Goal: Task Accomplishment & Management: Use online tool/utility

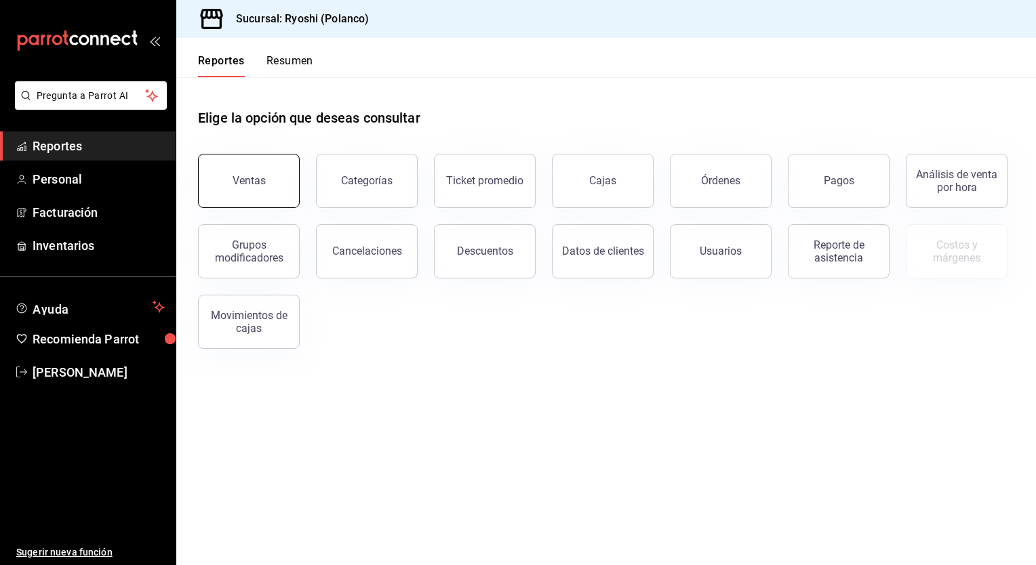
click at [230, 168] on button "Ventas" at bounding box center [249, 181] width 102 height 54
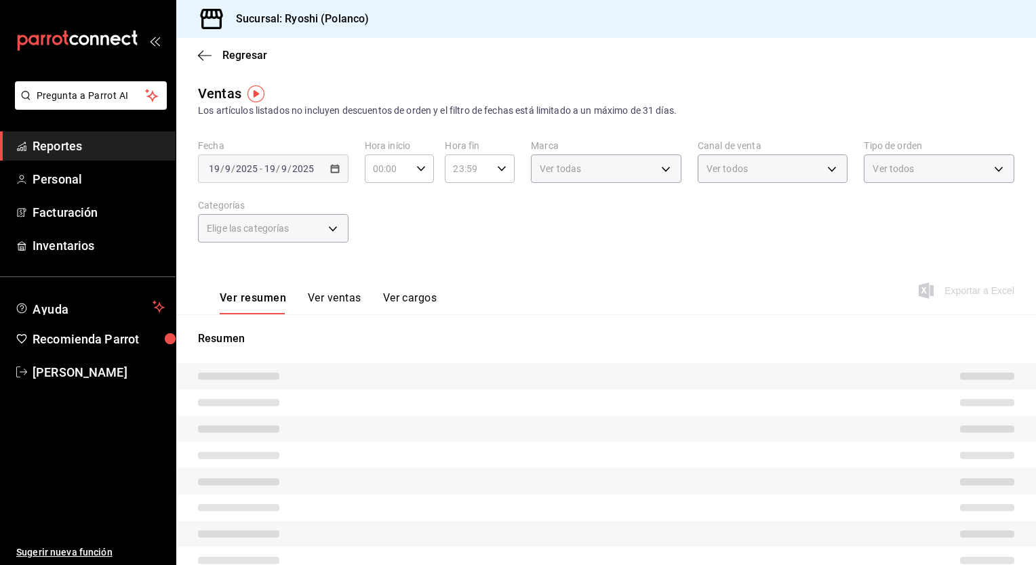
type input "05:00"
click at [431, 283] on div "Ver resumen Ver ventas Ver cargos" at bounding box center [317, 294] width 239 height 39
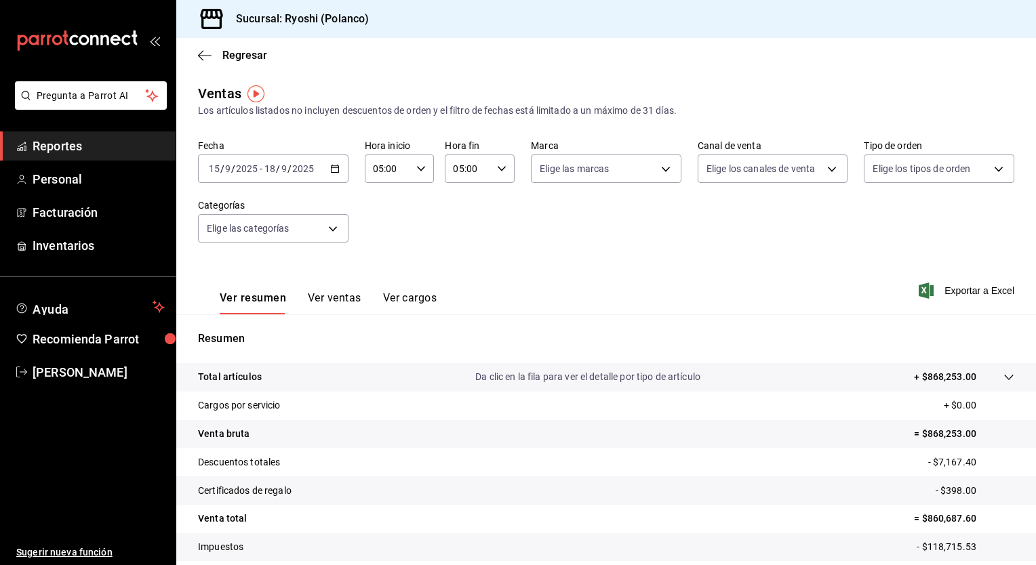
click at [339, 166] on div "[DATE] [DATE] - [DATE] [DATE]" at bounding box center [273, 169] width 150 height 28
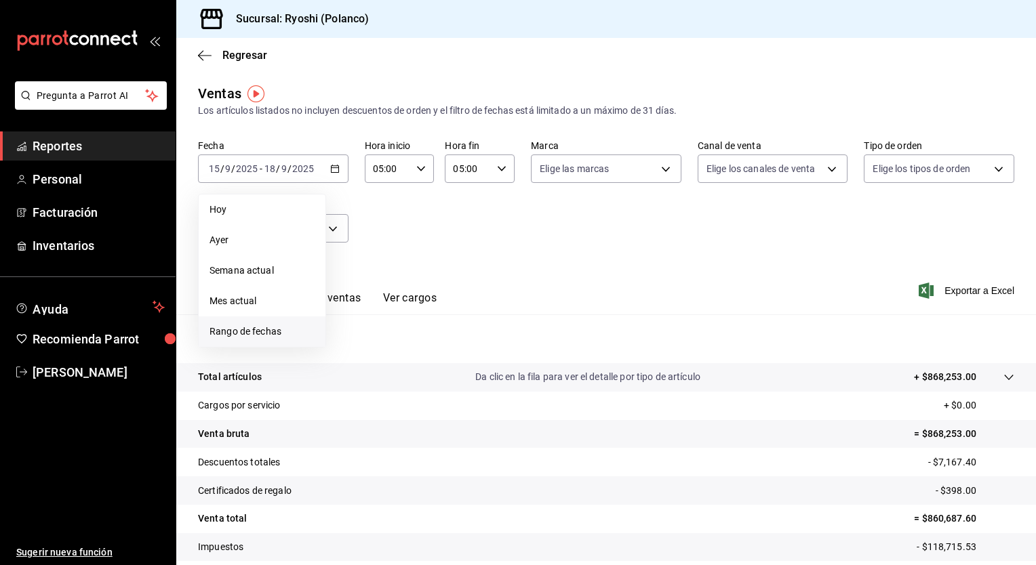
click at [253, 325] on span "Rango de fechas" at bounding box center [261, 332] width 105 height 14
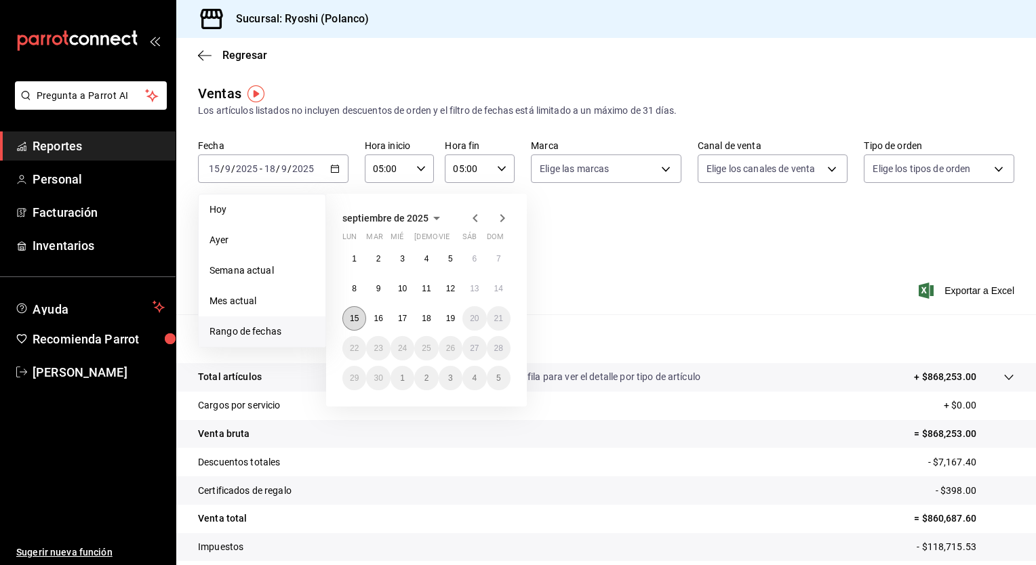
click at [357, 321] on abbr "15" at bounding box center [354, 318] width 9 height 9
click at [450, 320] on abbr "19" at bounding box center [450, 318] width 9 height 9
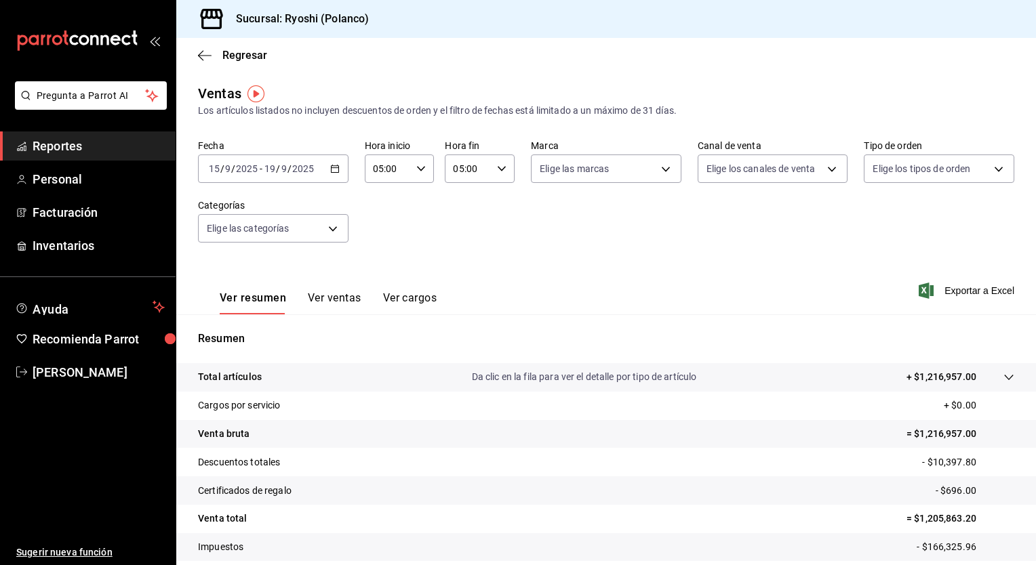
click at [337, 302] on button "Ver ventas" at bounding box center [335, 302] width 54 height 23
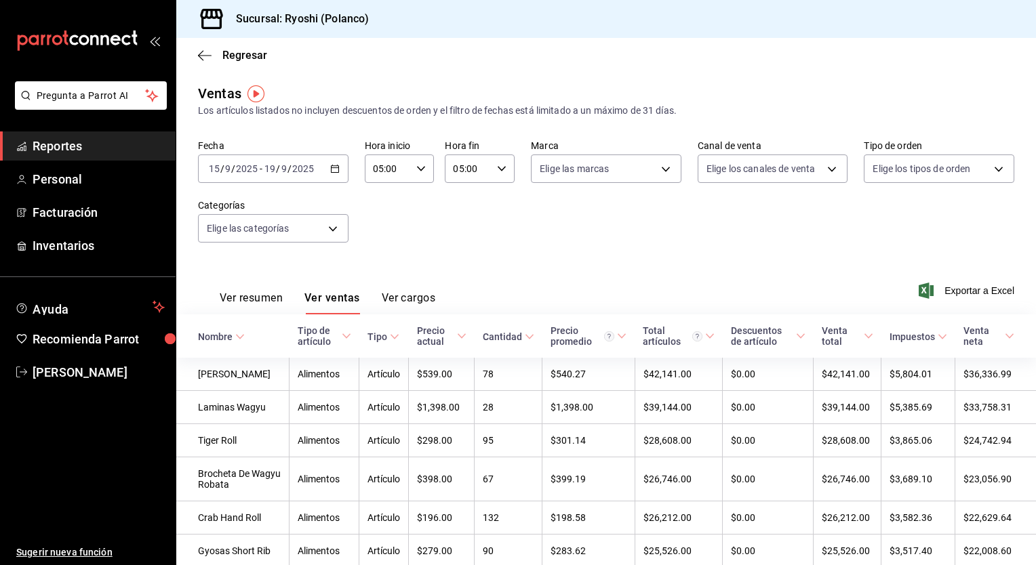
click at [276, 301] on button "Ver resumen" at bounding box center [251, 302] width 63 height 23
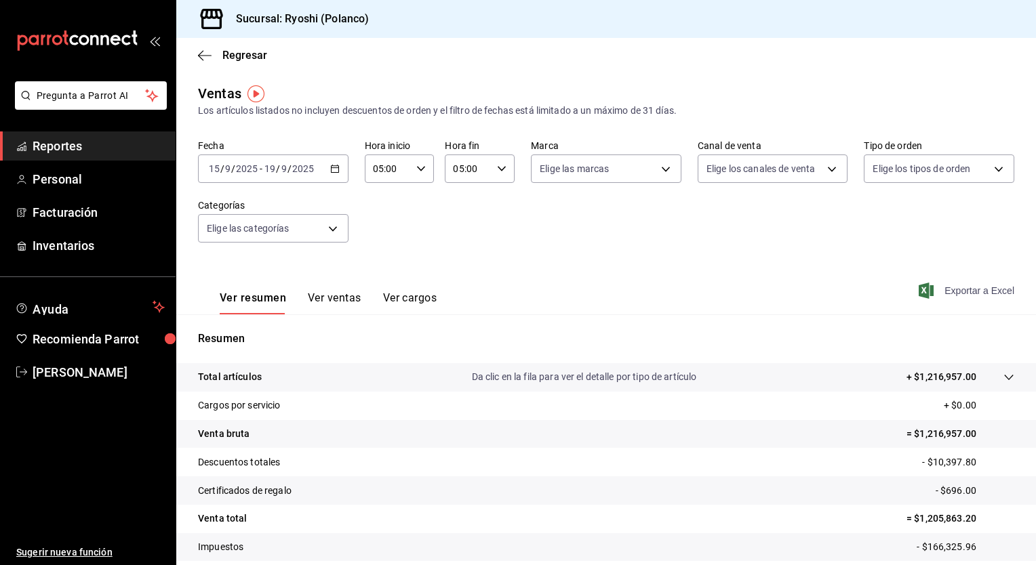
click at [968, 289] on span "Exportar a Excel" at bounding box center [967, 291] width 93 height 16
